Goal: Task Accomplishment & Management: Complete application form

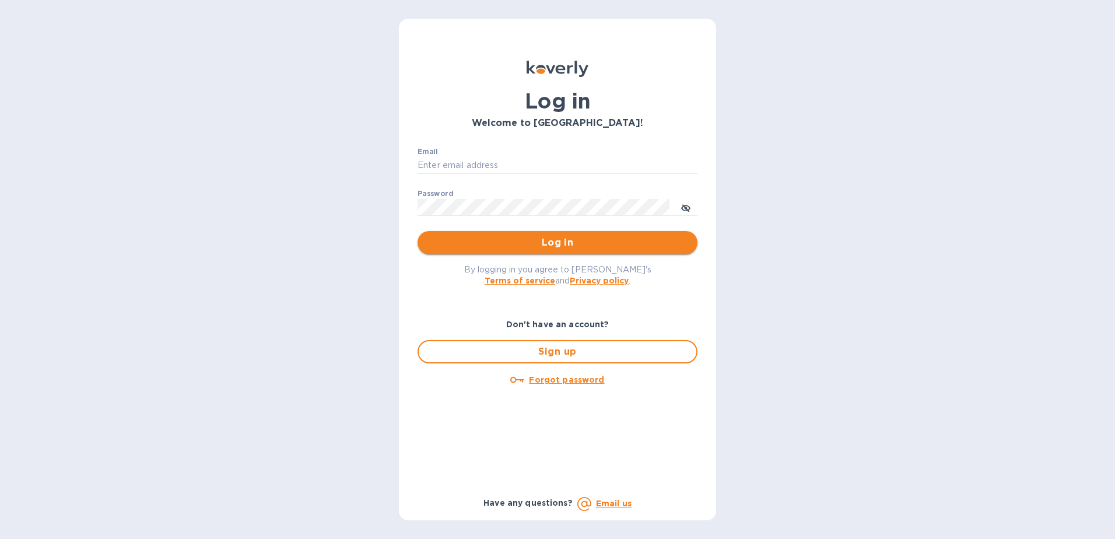
type input "[EMAIL_ADDRESS][DOMAIN_NAME]"
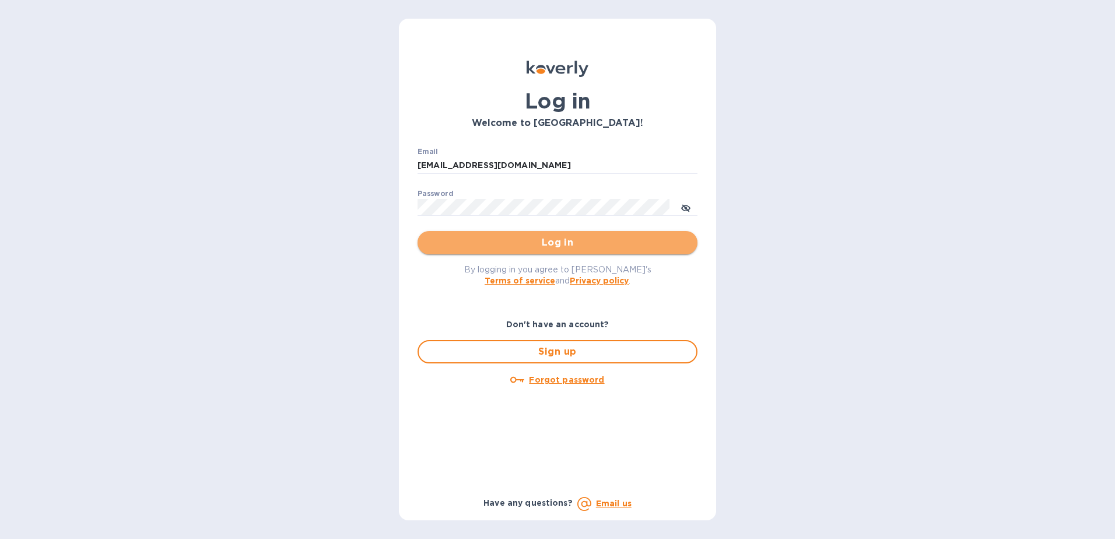
click at [498, 235] on button "Log in" at bounding box center [558, 242] width 280 height 23
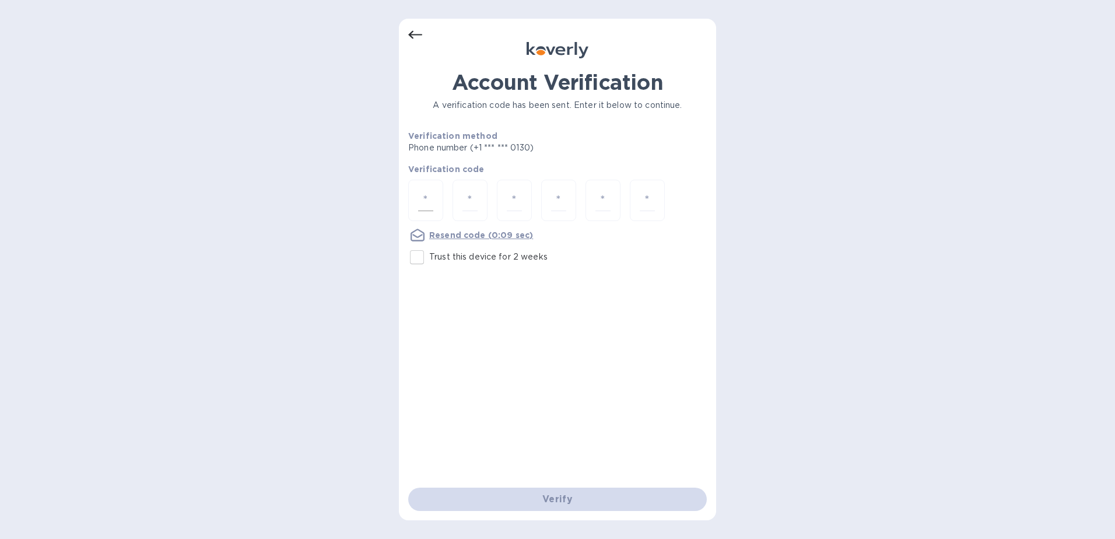
click at [428, 197] on input "number" at bounding box center [425, 201] width 15 height 22
click at [419, 257] on input "Trust this device for 2 weeks" at bounding box center [417, 257] width 25 height 25
checkbox input "true"
click at [426, 204] on input "number" at bounding box center [425, 201] width 15 height 22
type input "6"
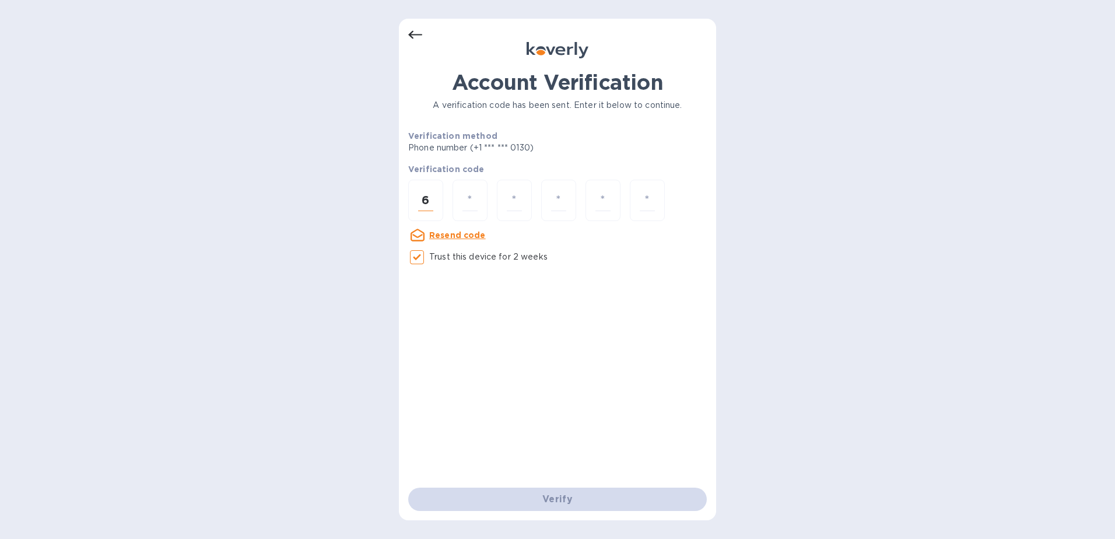
type input "5"
type input "6"
type input "7"
type input "2"
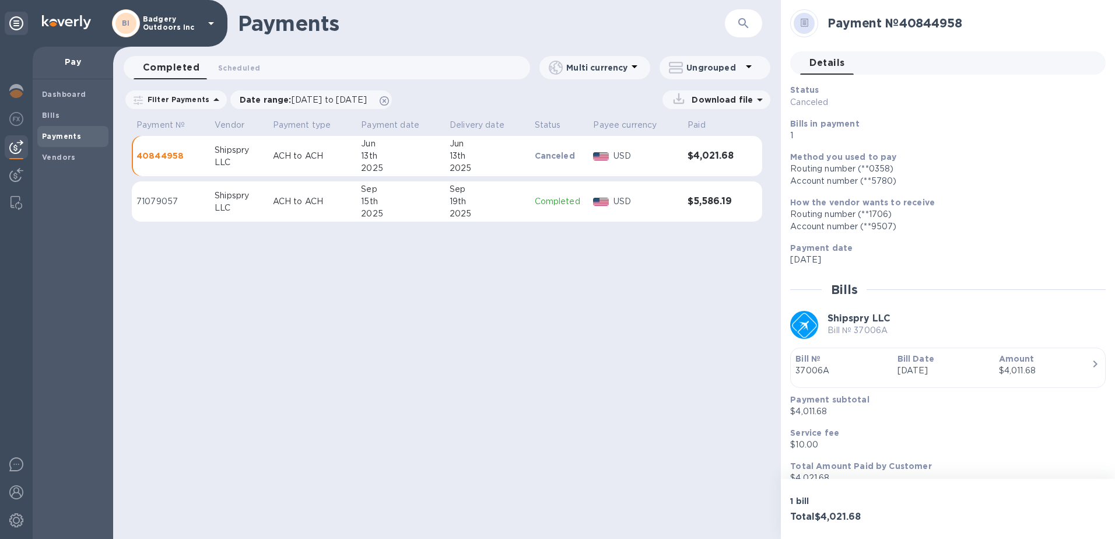
click at [430, 321] on div "Payments ​ Completed 0 Scheduled 0 Multi currency Ungrouped Filter Payments Dat…" at bounding box center [447, 269] width 668 height 539
click at [291, 290] on div "Payments ​ Completed 0 Scheduled 0 Multi currency Ungrouped Filter Payments Dat…" at bounding box center [447, 269] width 668 height 539
click at [324, 280] on div "Payments ​ Completed 0 Scheduled 0 Multi currency Ungrouped Filter Payments Dat…" at bounding box center [447, 269] width 668 height 539
drag, startPoint x: 708, startPoint y: 306, endPoint x: 681, endPoint y: 307, distance: 27.5
click at [708, 305] on div "Payments ​ Completed 0 Scheduled 0 Multi currency Ungrouped Filter Payments Dat…" at bounding box center [447, 269] width 668 height 539
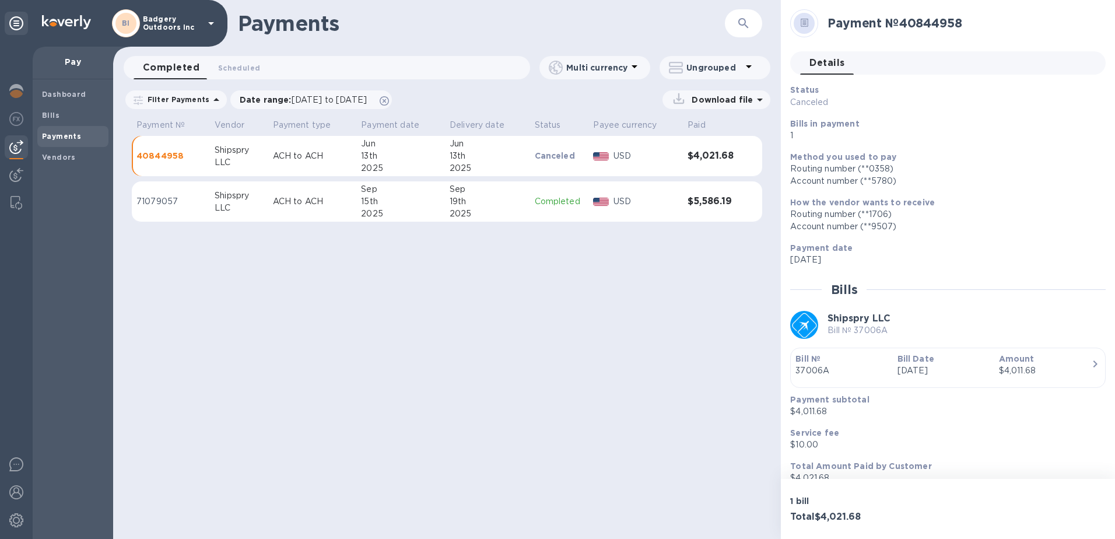
click at [61, 131] on span "Payments" at bounding box center [61, 137] width 39 height 12
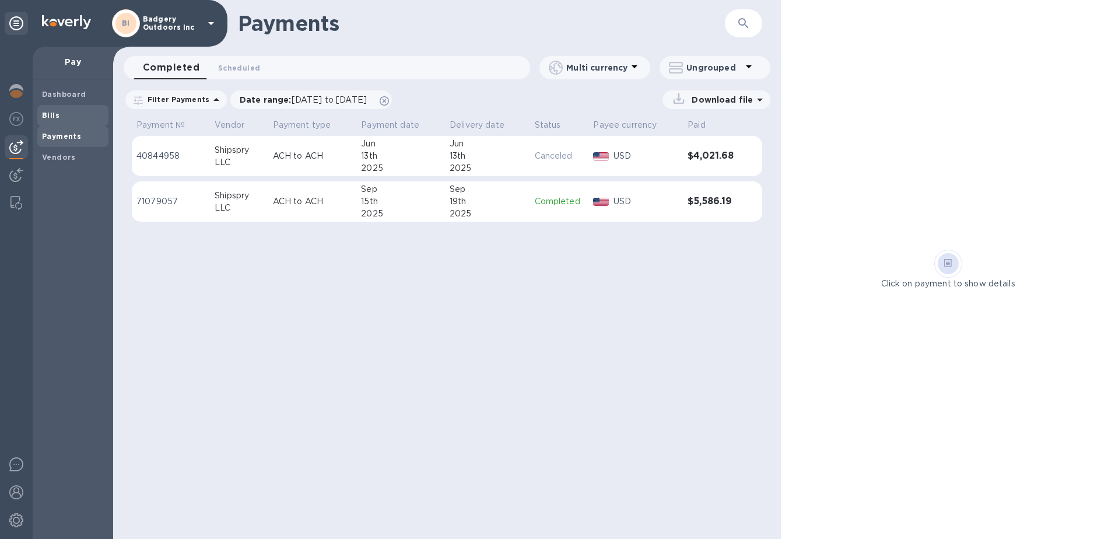
click at [86, 115] on span "Bills" at bounding box center [73, 116] width 62 height 12
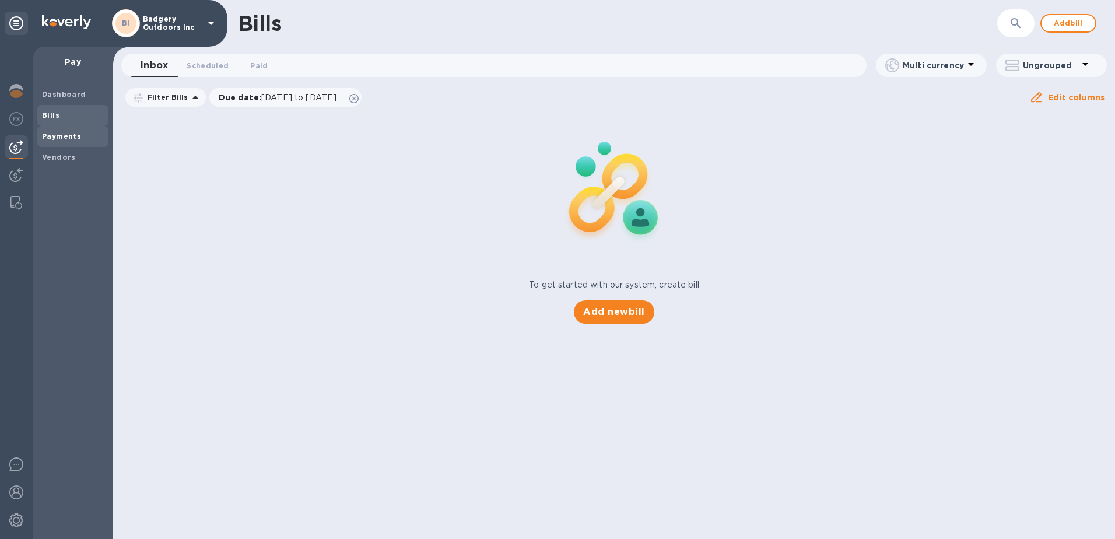
click at [72, 135] on b "Payments" at bounding box center [61, 136] width 39 height 9
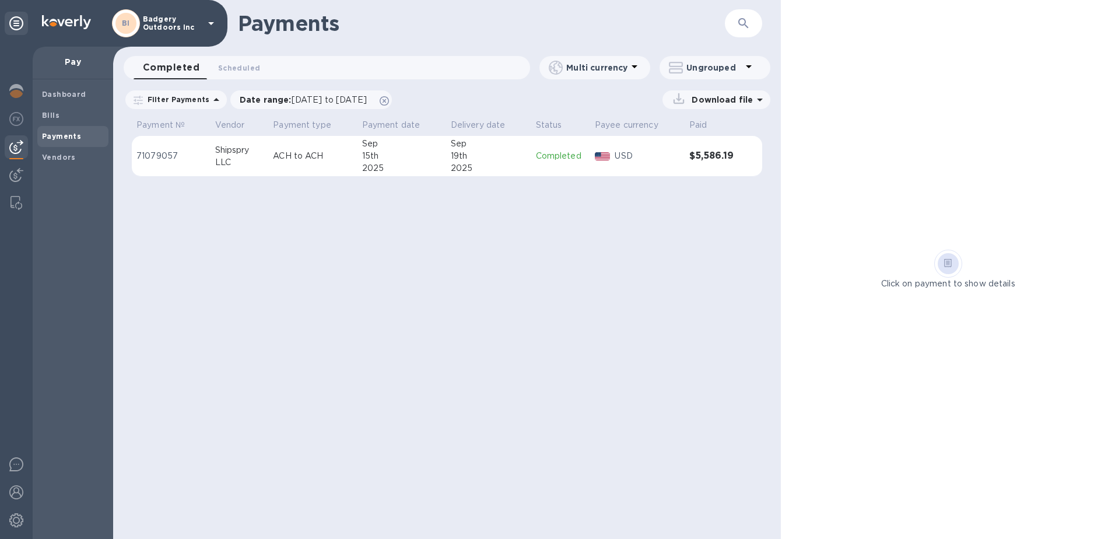
click at [408, 251] on div "Payments ​ Completed 0 Scheduled 0 Multi currency Ungrouped Filter Payments Dat…" at bounding box center [447, 269] width 668 height 539
click at [243, 69] on span "Scheduled 0" at bounding box center [239, 68] width 42 height 12
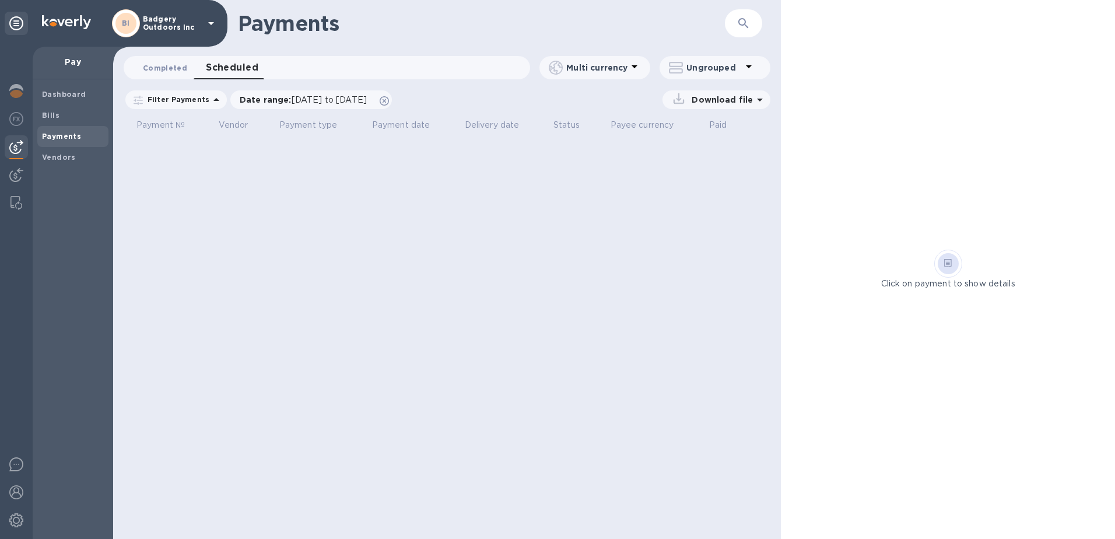
click at [173, 68] on span "Completed 0" at bounding box center [165, 68] width 44 height 12
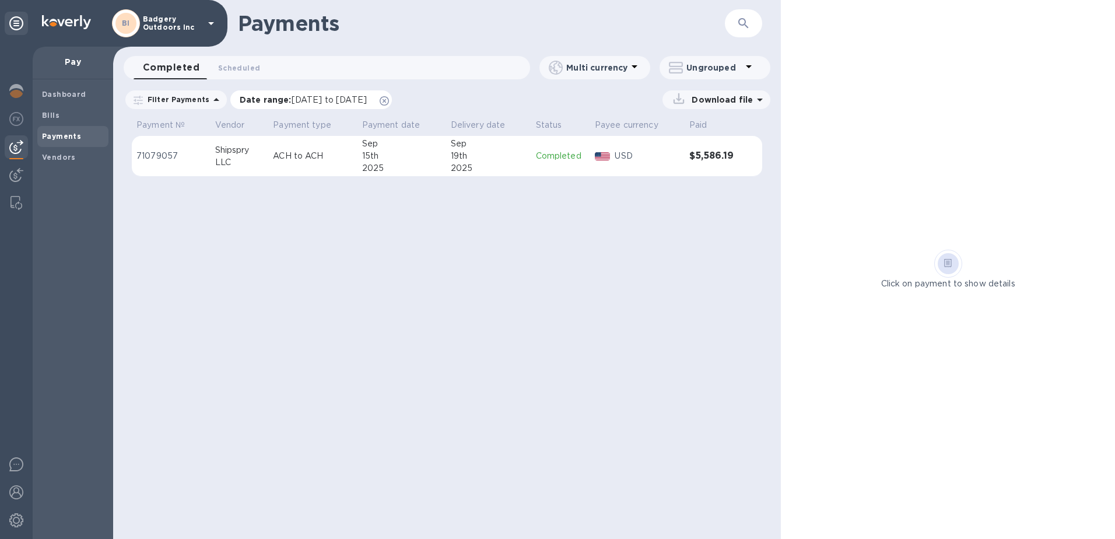
click at [261, 106] on div "Date range : 08/22/2025 to 09/23/2025" at bounding box center [311, 99] width 162 height 19
click at [263, 100] on p "Date range : 08/22/2025 to 09/23/2025" at bounding box center [306, 100] width 133 height 12
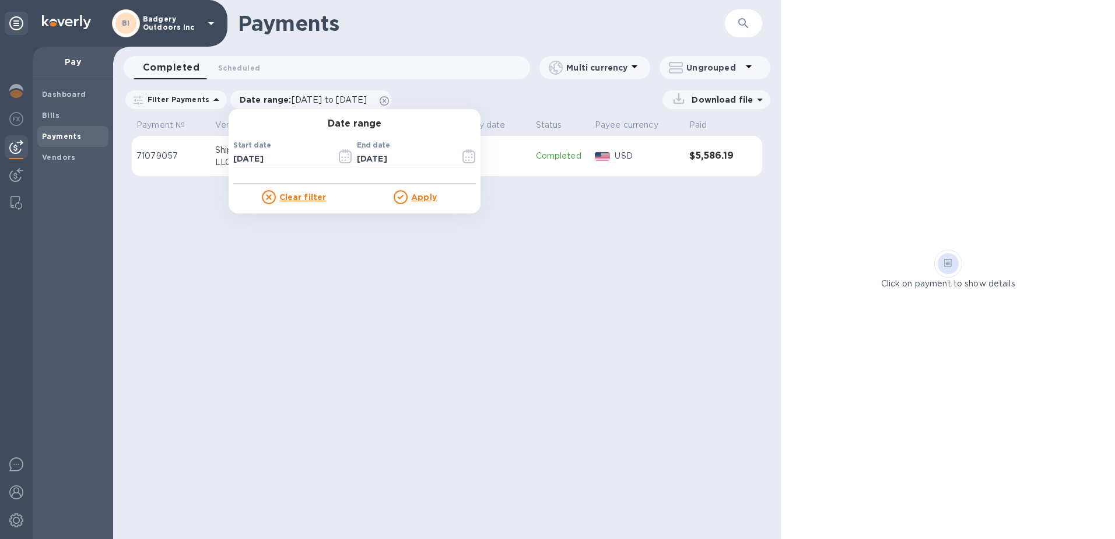
click at [301, 202] on p "Clear filter" at bounding box center [302, 197] width 47 height 12
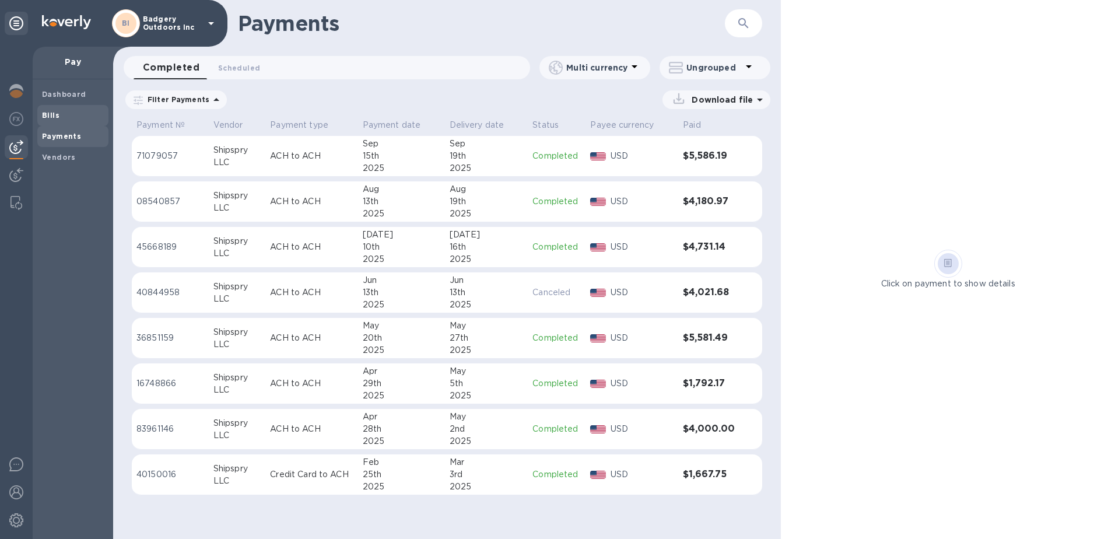
click at [69, 118] on span "Bills" at bounding box center [73, 116] width 62 height 12
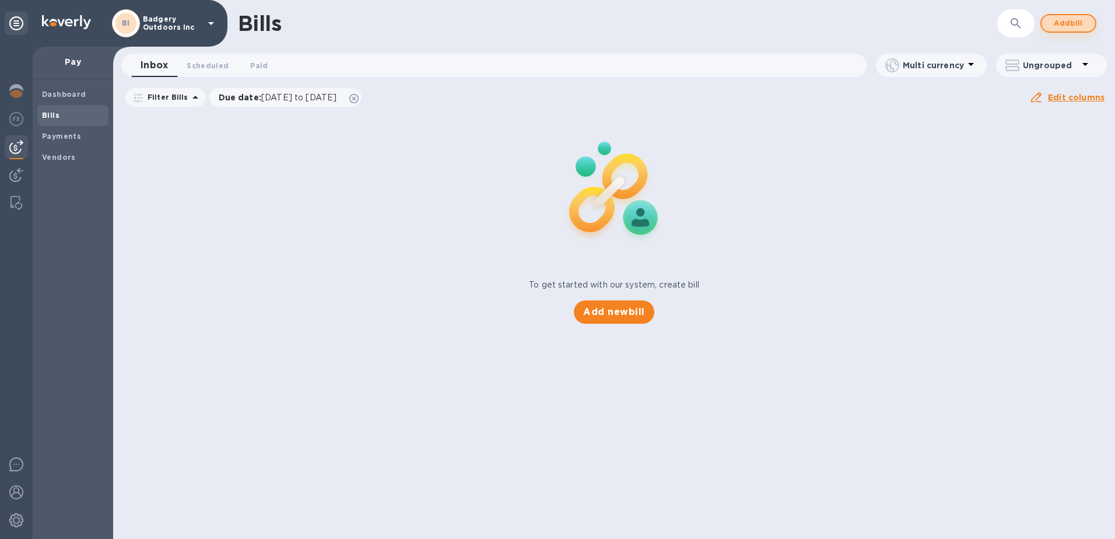
click at [1073, 21] on span "Add bill" at bounding box center [1068, 23] width 35 height 14
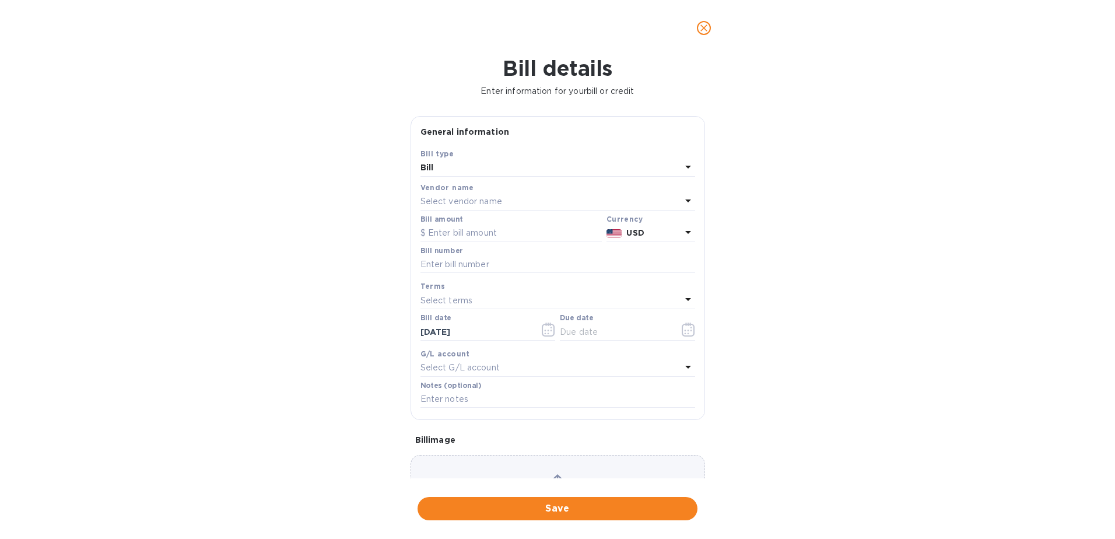
click at [489, 196] on p "Select vendor name" at bounding box center [462, 201] width 82 height 12
click at [484, 275] on div "Shipspry LLC" at bounding box center [553, 268] width 256 height 22
click at [498, 230] on input "text" at bounding box center [511, 234] width 181 height 18
type input "3,239.32"
click at [468, 261] on input "text" at bounding box center [558, 265] width 275 height 18
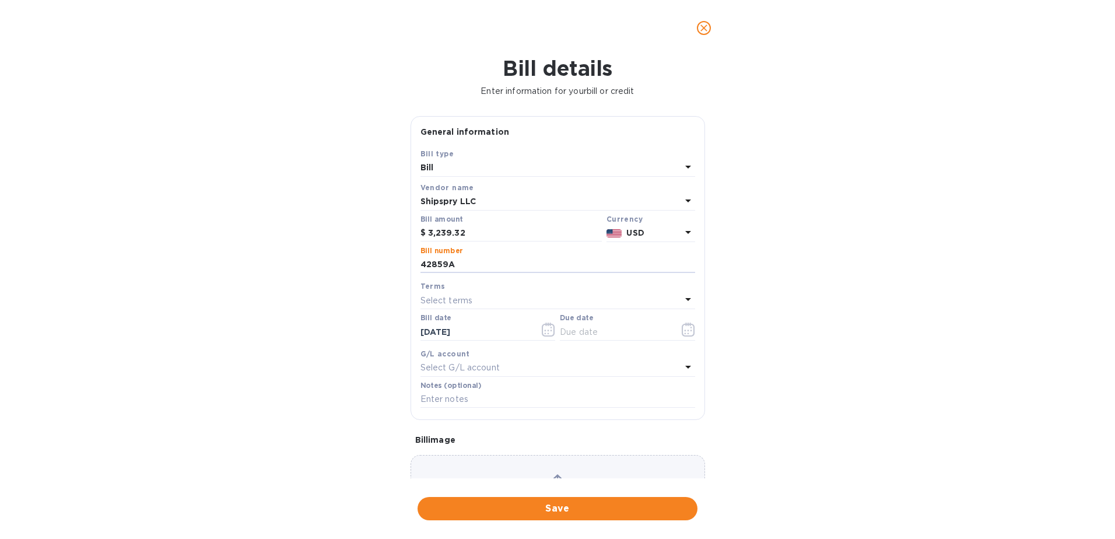
type input "42859A"
click at [809, 352] on div "Bill details Enter information for your bill or credit General information Save…" at bounding box center [557, 297] width 1115 height 483
click at [657, 330] on input "text" at bounding box center [615, 332] width 110 height 18
click at [682, 327] on icon "button" at bounding box center [688, 330] width 13 height 14
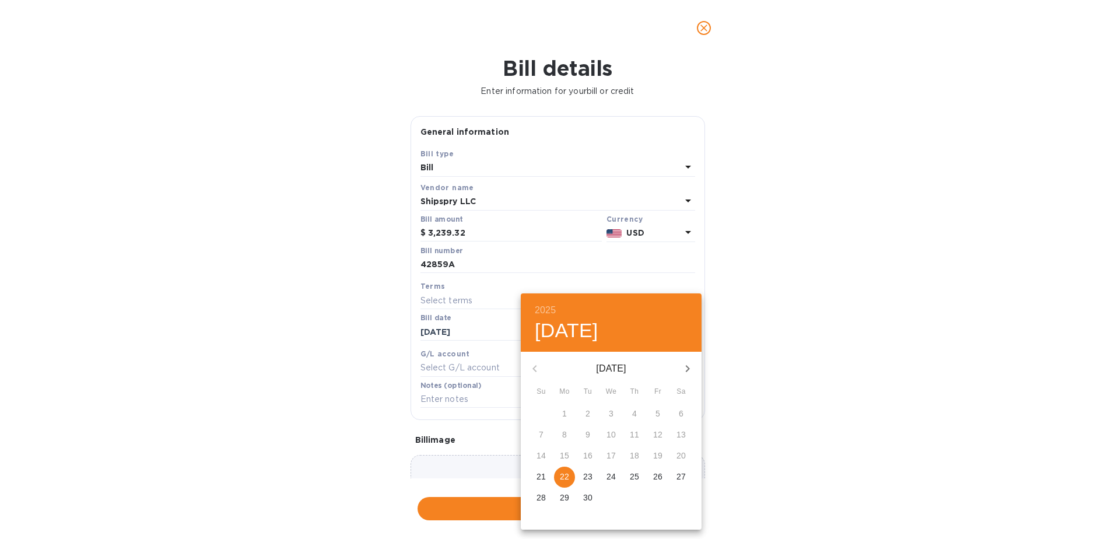
click at [566, 478] on p "22" at bounding box center [564, 477] width 9 height 12
type input "09/22/2025"
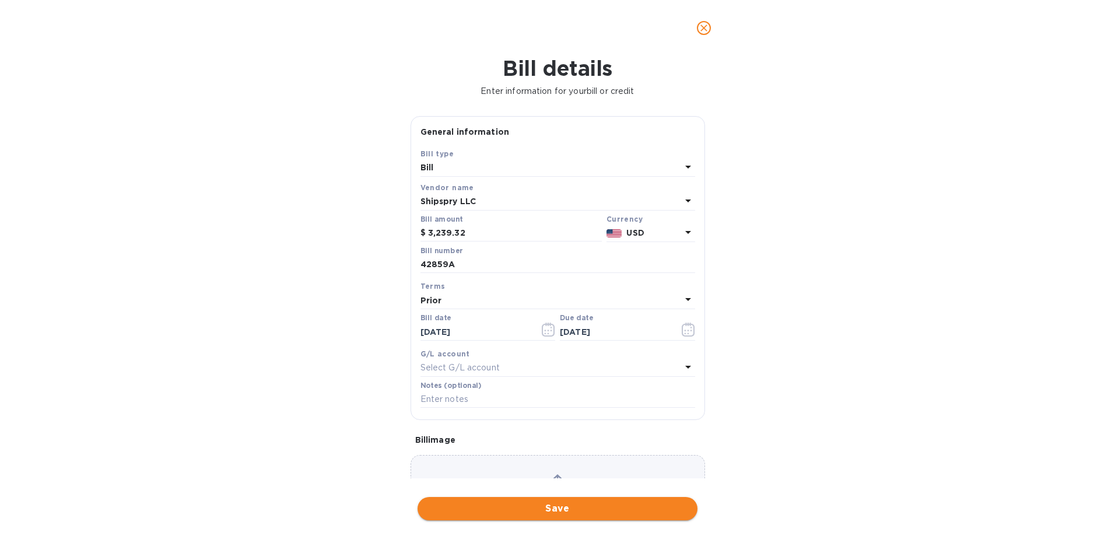
click at [600, 511] on span "Save" at bounding box center [557, 509] width 261 height 14
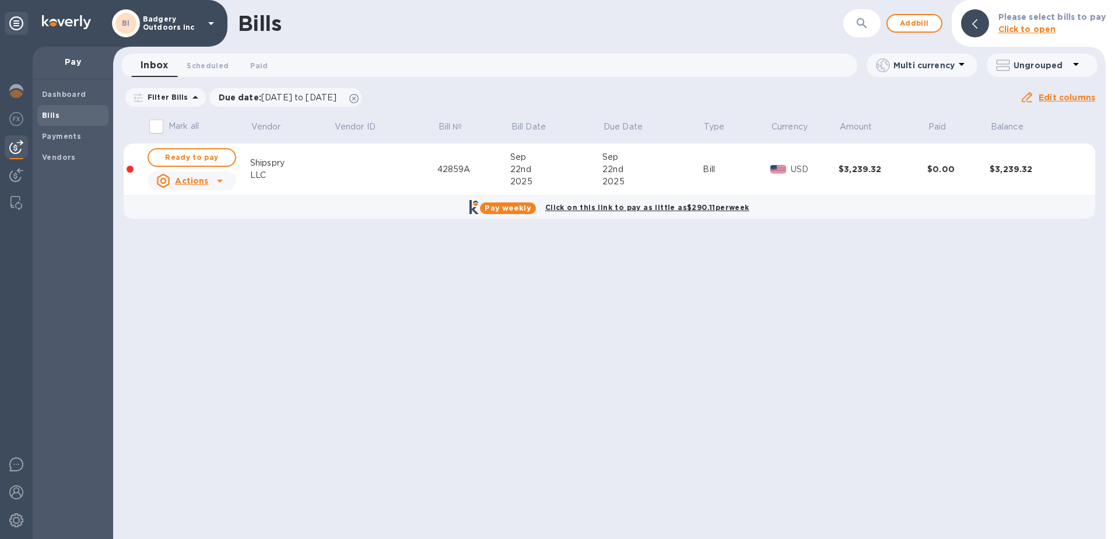
click at [972, 177] on td "$0.00" at bounding box center [959, 170] width 62 height 53
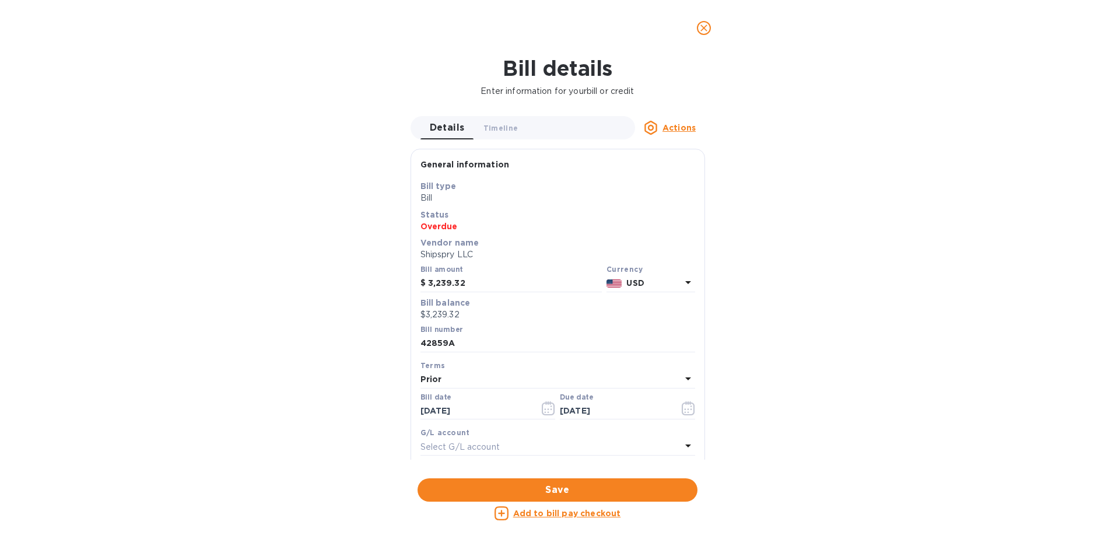
click at [676, 124] on u "Actions" at bounding box center [679, 127] width 33 height 9
click at [827, 102] on div at bounding box center [557, 269] width 1115 height 539
click at [713, 29] on button "close" at bounding box center [704, 28] width 28 height 28
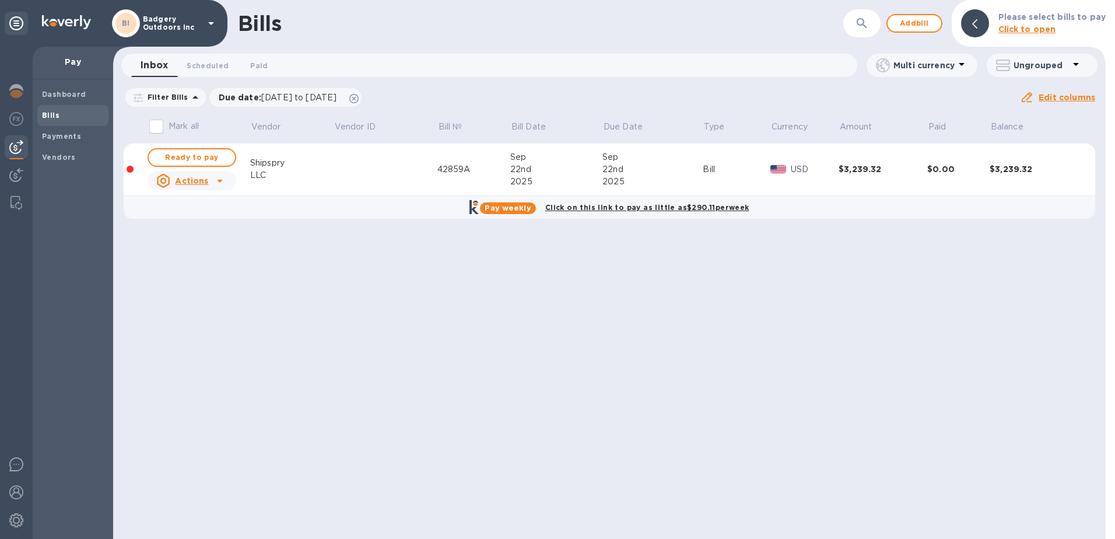
click at [385, 170] on td at bounding box center [386, 170] width 104 height 53
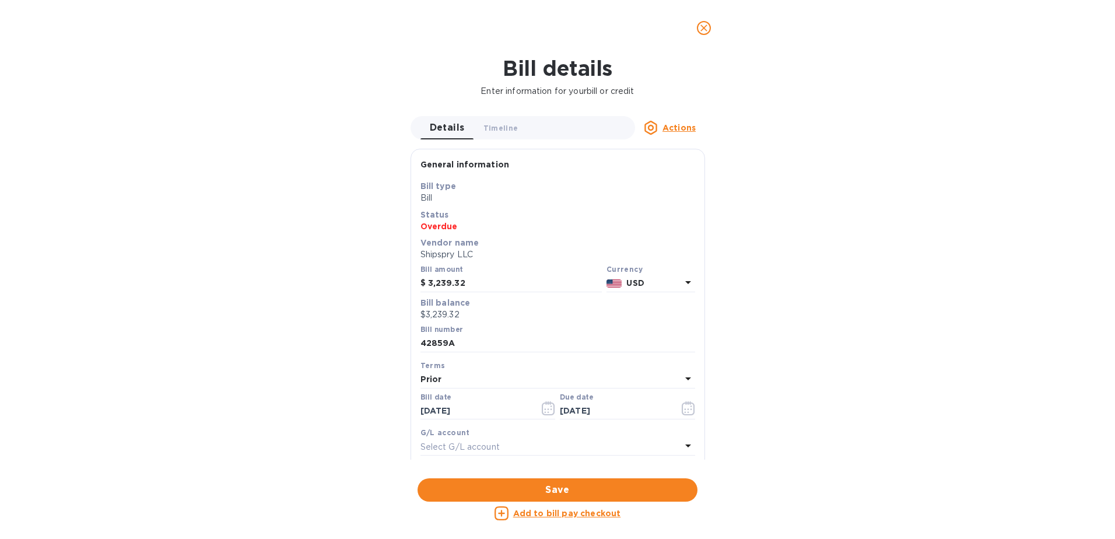
click at [706, 33] on icon "close" at bounding box center [704, 28] width 12 height 12
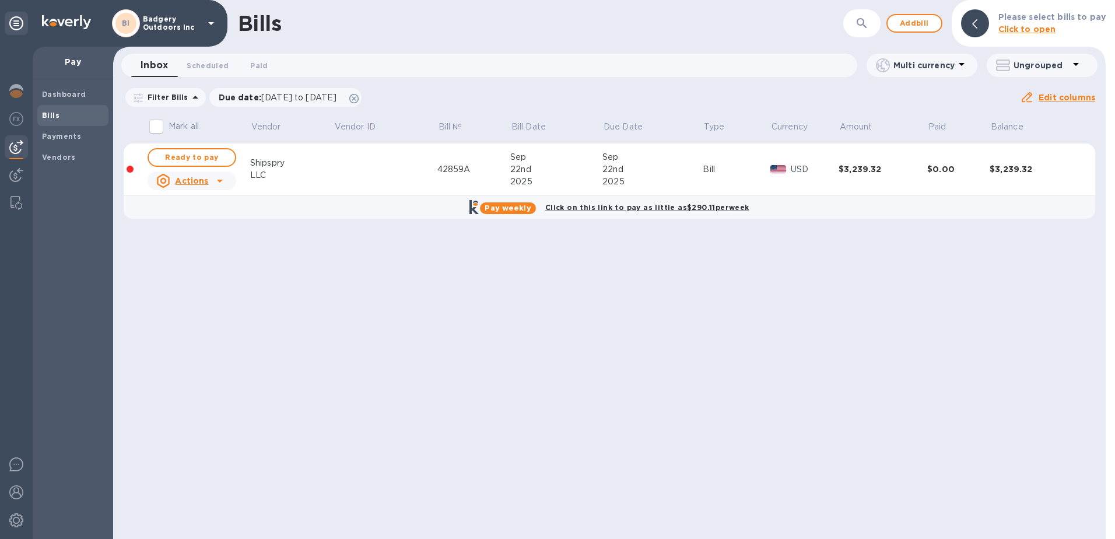
click at [190, 177] on u "Actions" at bounding box center [191, 180] width 33 height 9
click at [190, 179] on div at bounding box center [557, 269] width 1115 height 539
click at [193, 154] on span "Ready to pay" at bounding box center [192, 158] width 68 height 14
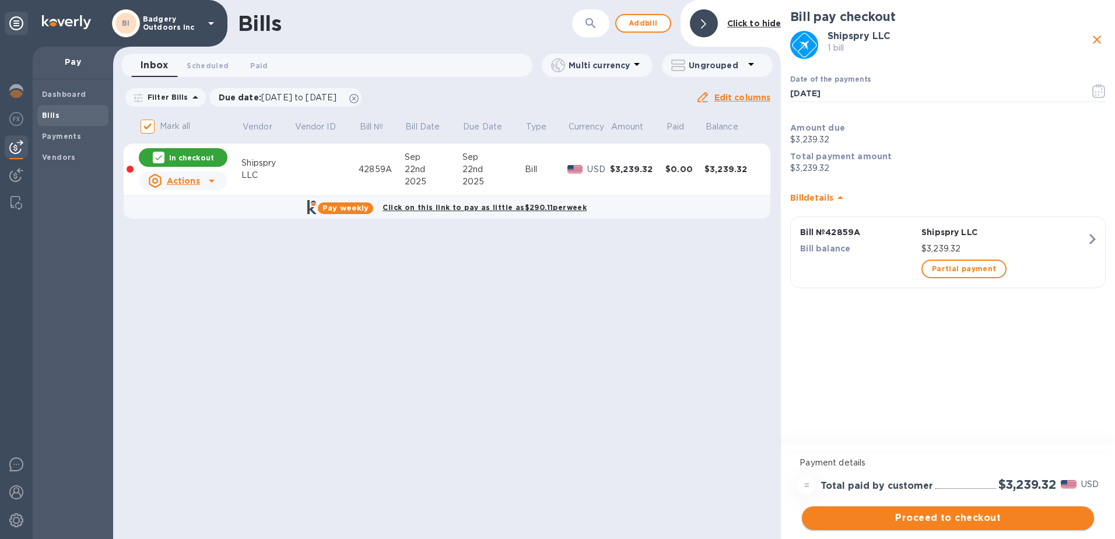
click at [971, 519] on span "Proceed to checkout" at bounding box center [948, 518] width 274 height 14
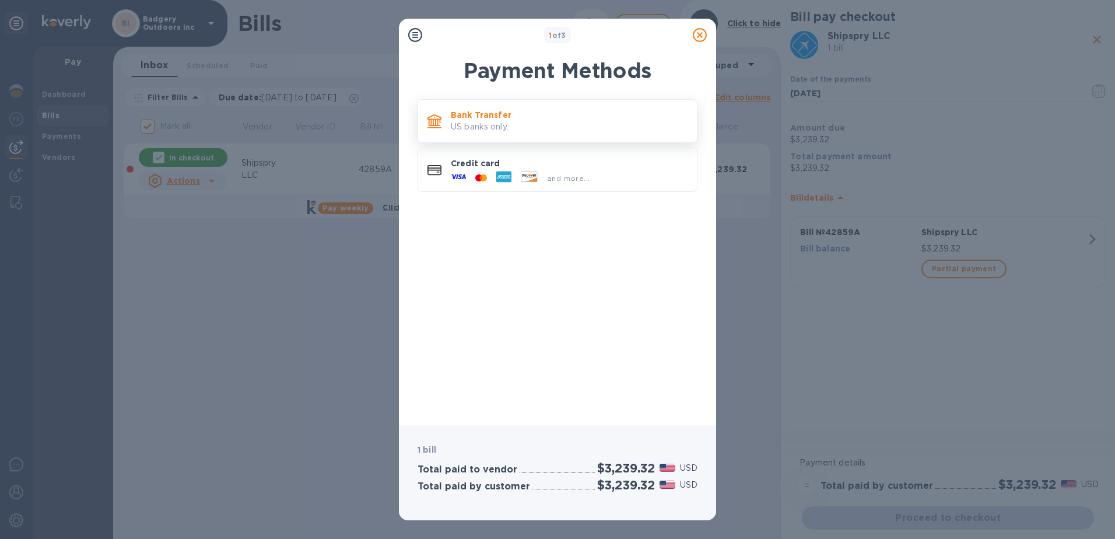
click at [597, 124] on p "US banks only." at bounding box center [569, 127] width 237 height 12
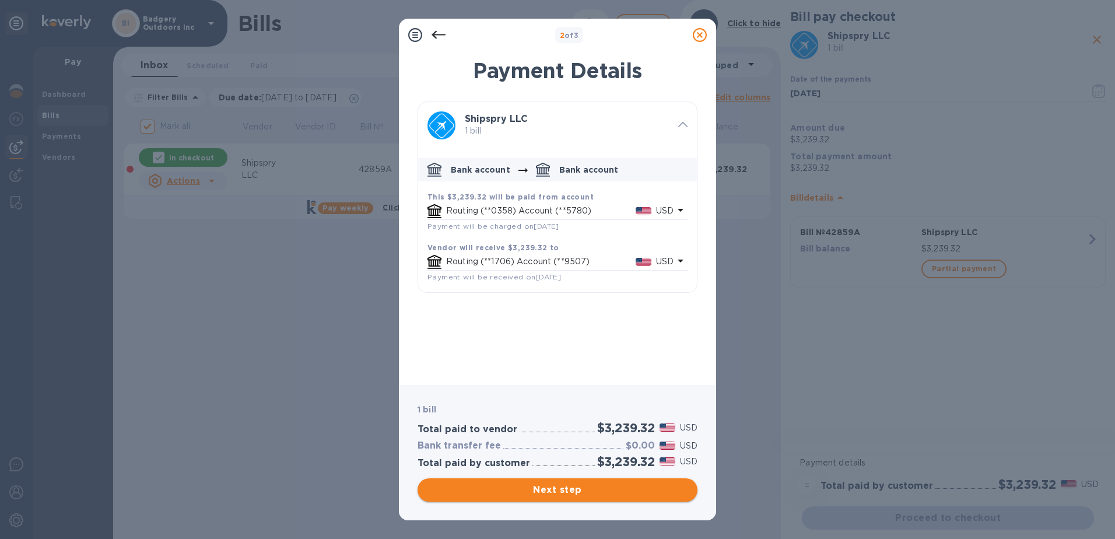
click at [585, 489] on span "Next step" at bounding box center [557, 490] width 261 height 14
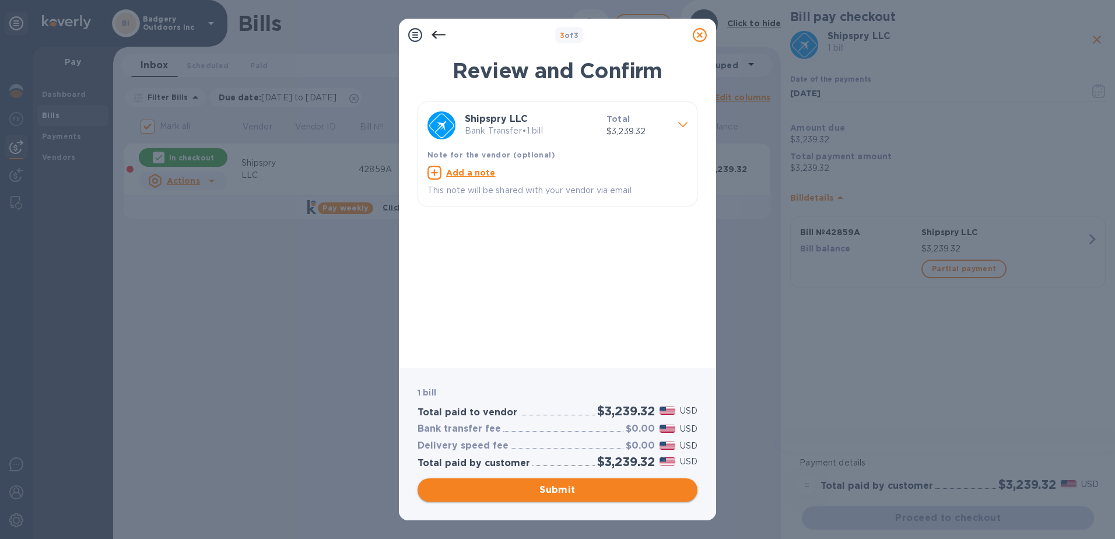
click at [586, 487] on span "Submit" at bounding box center [557, 490] width 261 height 14
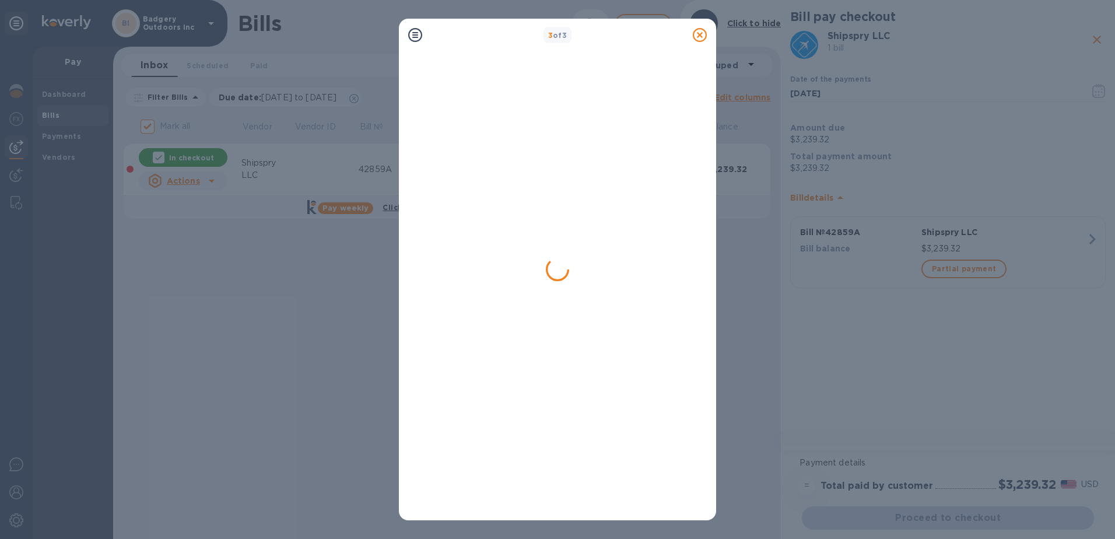
checkbox input "false"
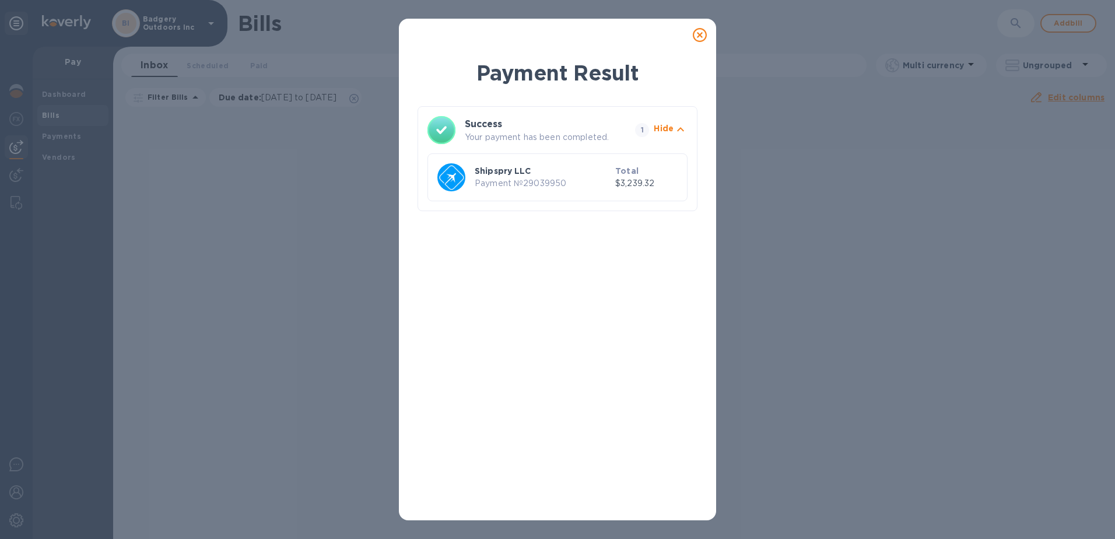
click at [697, 38] on icon at bounding box center [700, 35] width 14 height 14
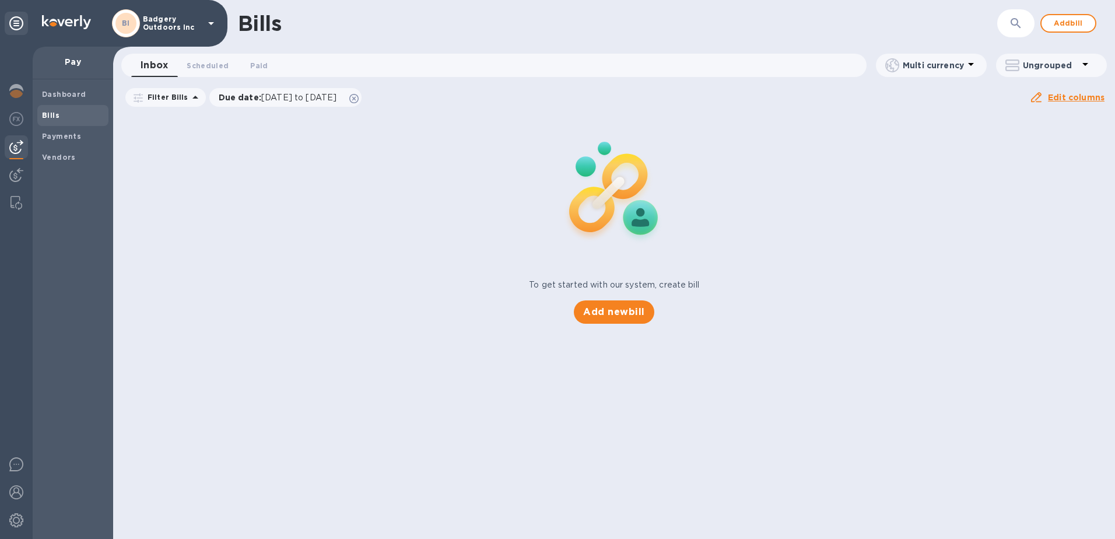
click at [829, 240] on div "To get started with our system, create bill Add new bill" at bounding box center [615, 219] width 1012 height 220
